Goal: Task Accomplishment & Management: Manage account settings

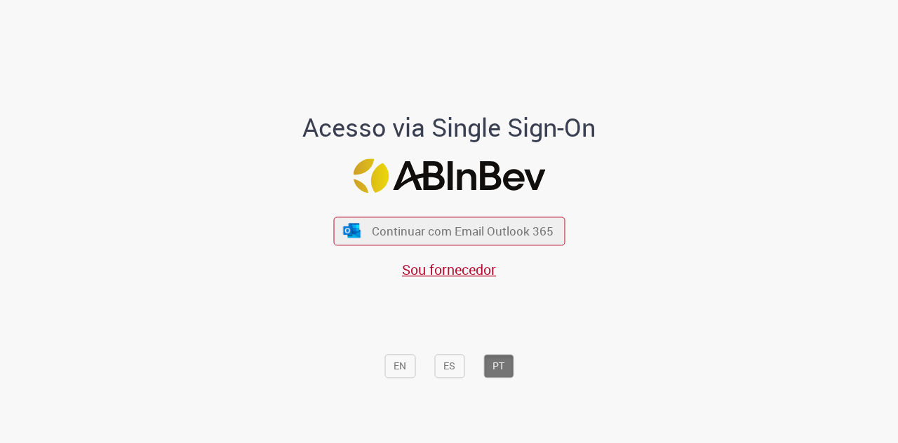
click at [533, 239] on span "Continuar com Email Outlook 365" at bounding box center [463, 231] width 182 height 16
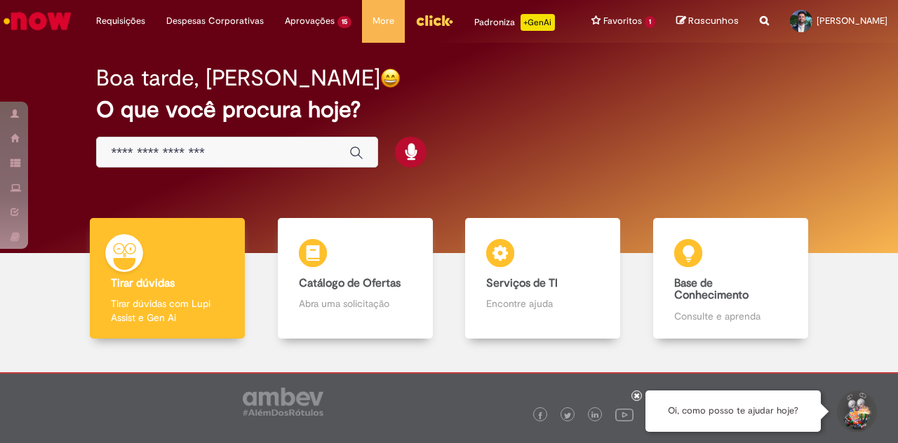
click at [287, 24] on li "Aprovações 15 Exibir todas as aprovações 11m atrás 11 minutos atrás R13582231 c…" at bounding box center [318, 21] width 88 height 42
click at [0, 0] on link "Exibir todas as aprovações" at bounding box center [0, 0] width 0 height 0
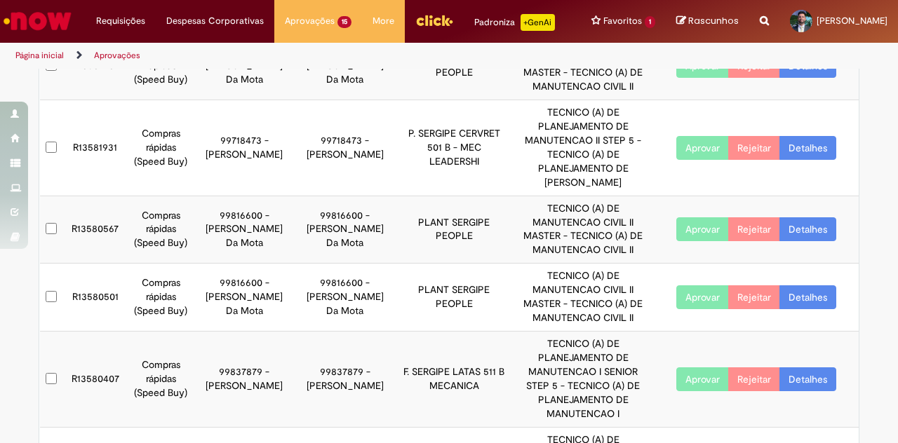
scroll to position [387, 0]
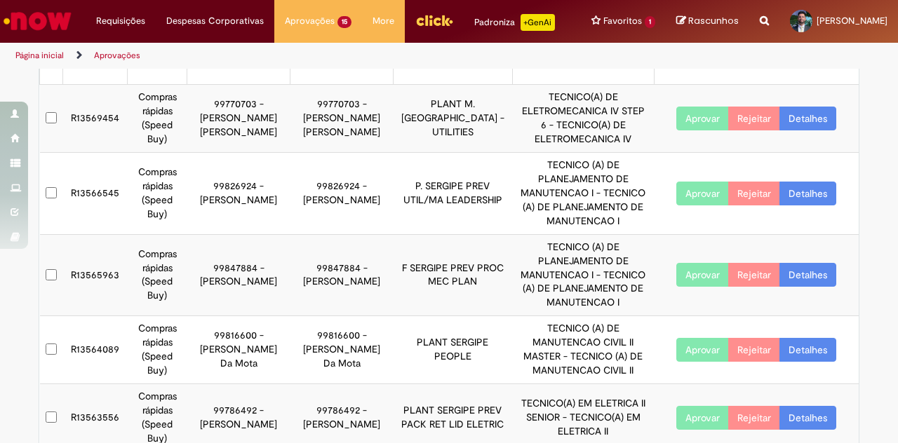
scroll to position [91, 0]
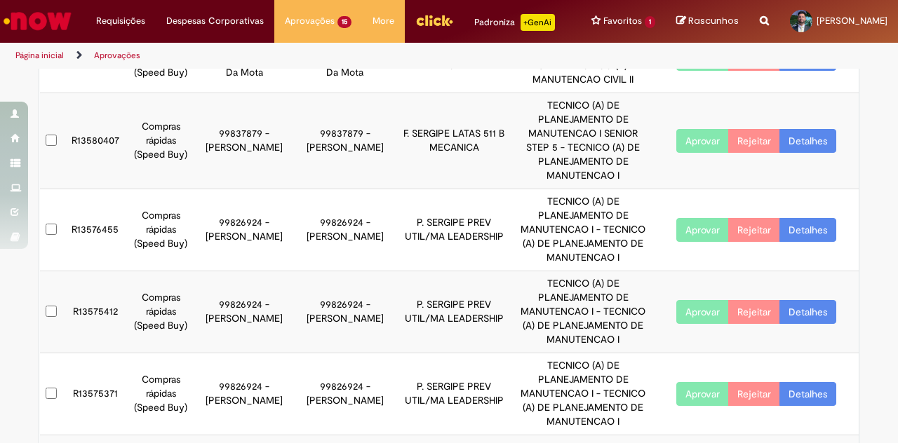
scroll to position [387, 0]
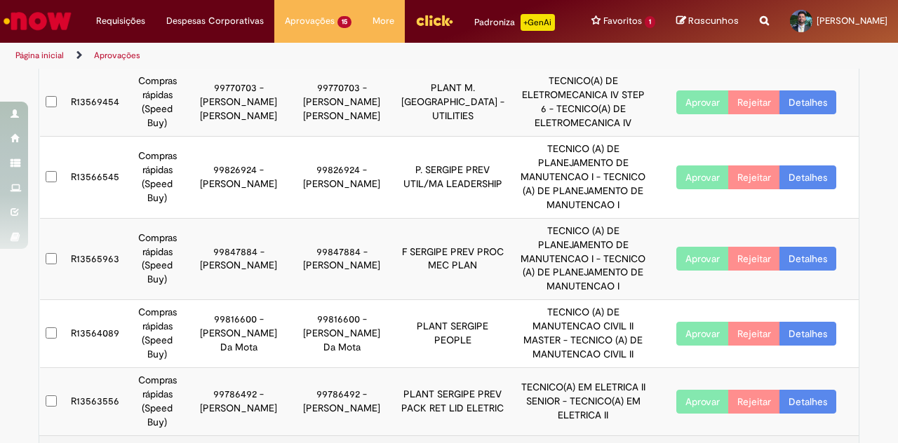
scroll to position [89, 0]
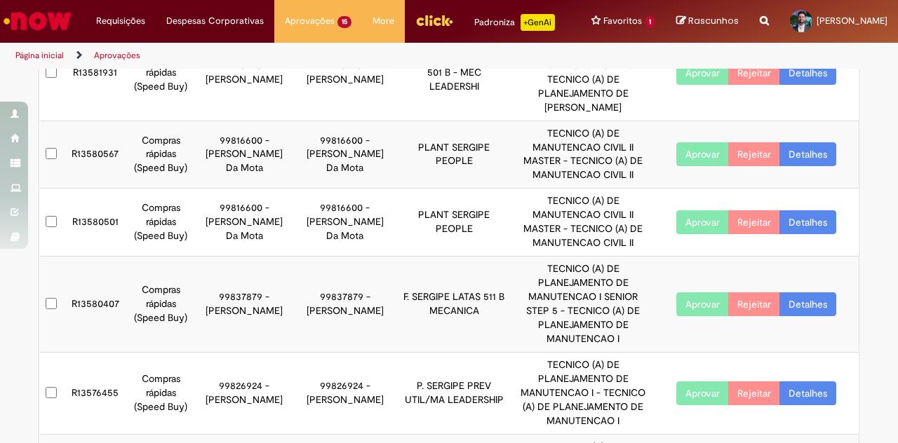
scroll to position [0, 0]
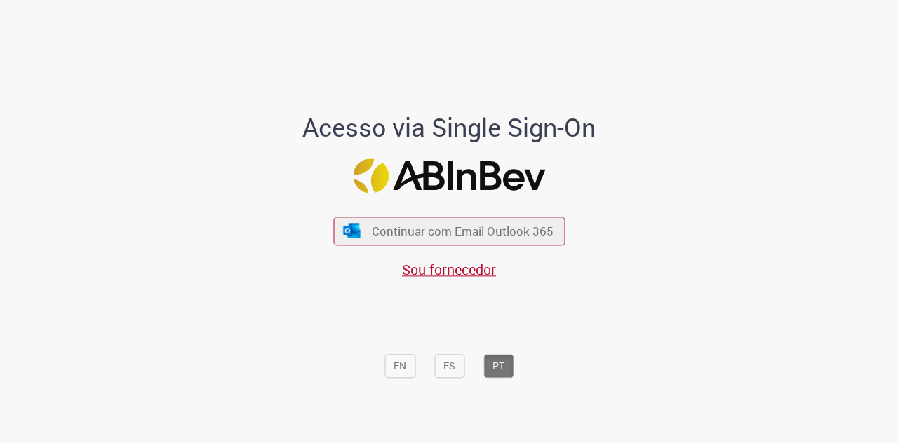
click at [483, 246] on button "Continuar com Email Outlook 365" at bounding box center [449, 231] width 232 height 29
